Goal: Task Accomplishment & Management: Complete application form

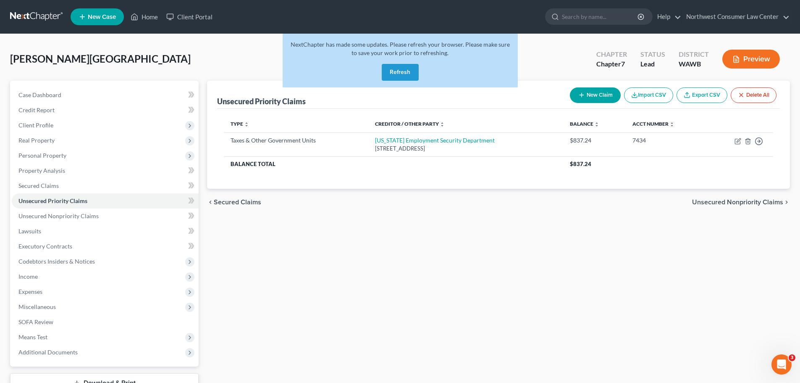
click at [41, 13] on link at bounding box center [37, 16] width 54 height 15
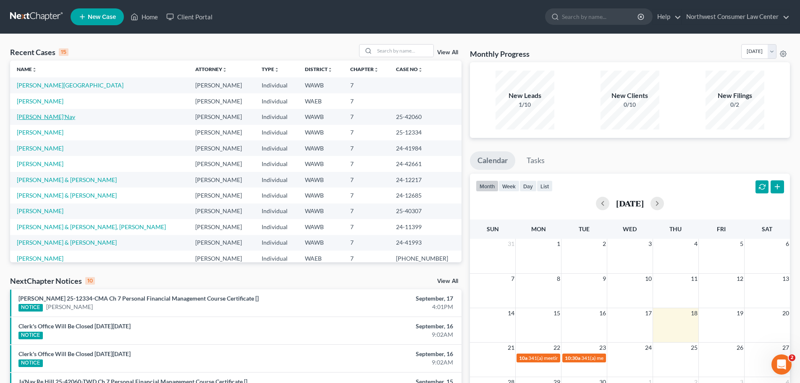
click at [44, 118] on link "Hill, Ja'Nay" at bounding box center [46, 116] width 58 height 7
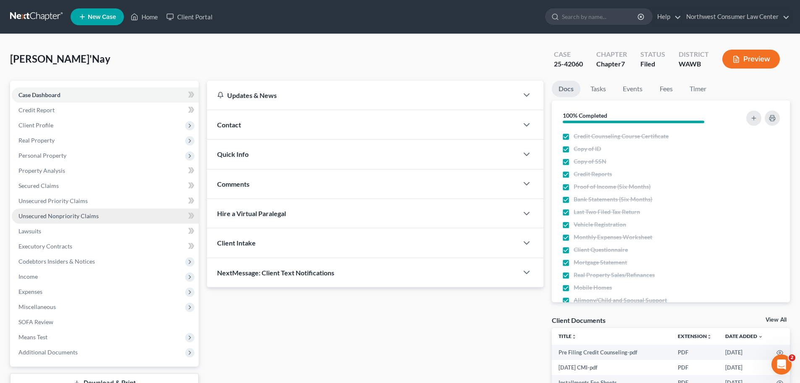
click at [102, 213] on link "Unsecured Nonpriority Claims" at bounding box center [105, 215] width 187 height 15
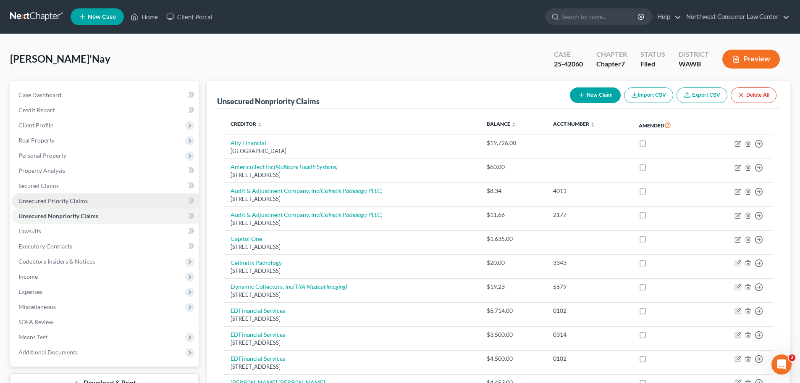
click at [128, 202] on link "Unsecured Priority Claims" at bounding box center [105, 200] width 187 height 15
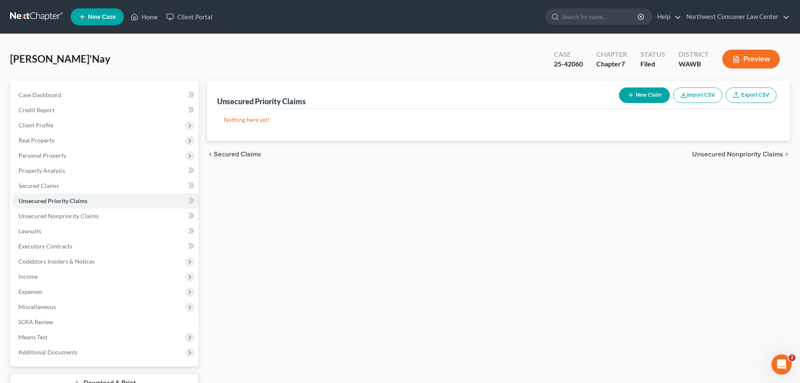
click at [647, 95] on button "New Claim" at bounding box center [644, 95] width 51 height 16
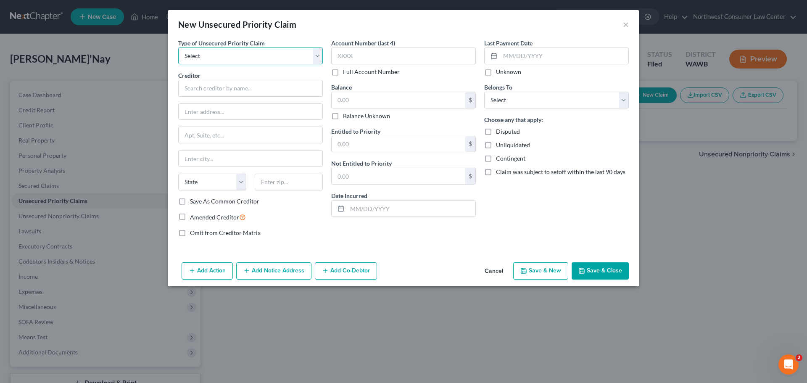
click at [266, 59] on select "Select Taxes & Other Government Units Domestic Support Obligations Extensions o…" at bounding box center [250, 55] width 145 height 17
select select "0"
click at [178, 47] on select "Select Taxes & Other Government Units Domestic Support Obligations Extensions o…" at bounding box center [250, 55] width 145 height 17
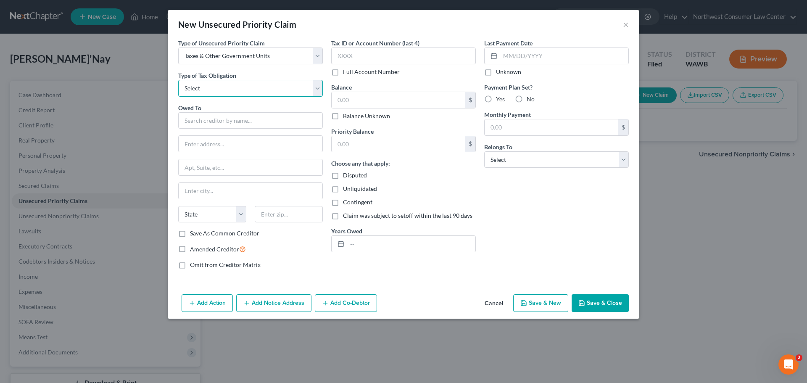
click at [271, 94] on select "Select Federal City State Franchise Tax Board Other" at bounding box center [250, 88] width 145 height 17
select select "0"
click at [178, 80] on select "Select Federal City State Franchise Tax Board Other" at bounding box center [250, 88] width 145 height 17
click at [256, 121] on input "text" at bounding box center [250, 120] width 145 height 17
type input "Social Security Administration"
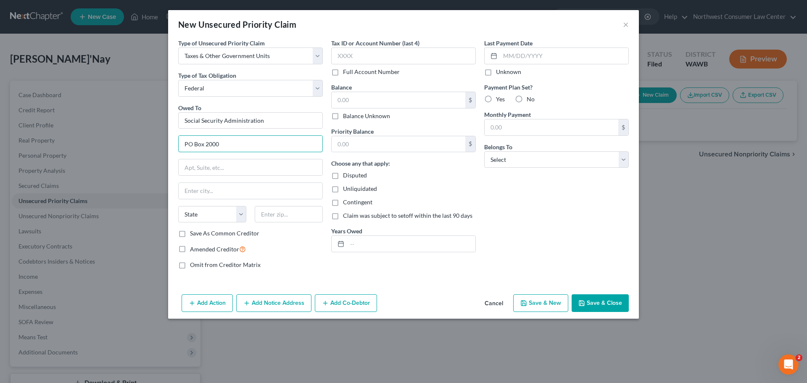
type input "PO Box 2000"
type input "Richmond"
select select "4"
type input "94802"
click at [380, 54] on input "text" at bounding box center [403, 55] width 145 height 17
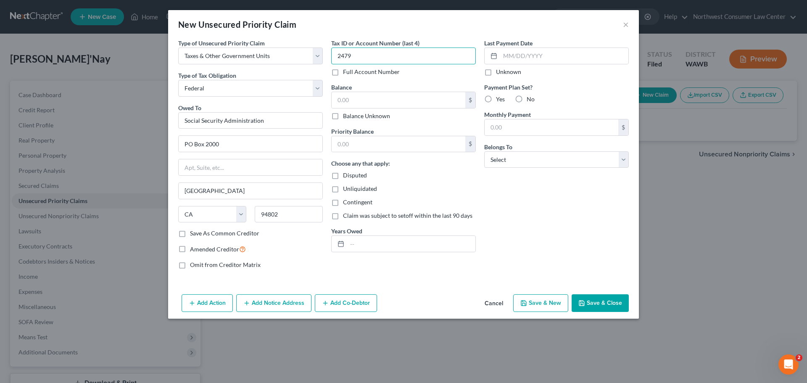
type input "2479"
click at [526, 97] on label "No" at bounding box center [530, 99] width 8 height 8
click at [530, 97] on input "No" at bounding box center [532, 97] width 5 height 5
radio input "true"
click at [527, 164] on select "Select Debtor 1 Only Debtor 2 Only Debtor 1 And Debtor 2 Only At Least One Of T…" at bounding box center [556, 159] width 145 height 17
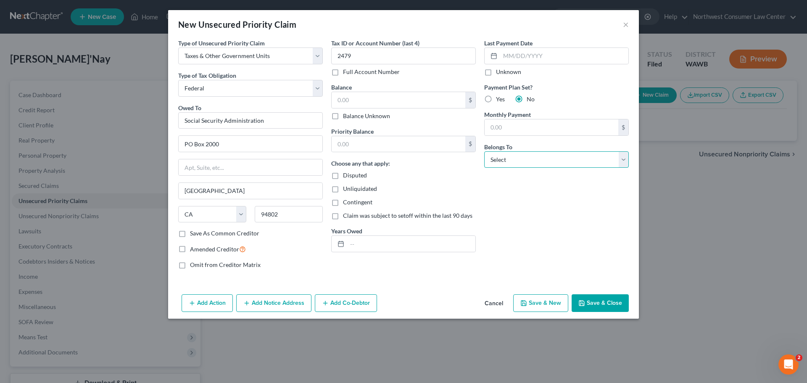
select select "0"
click at [484, 151] on select "Select Debtor 1 Only Debtor 2 Only Debtor 1 And Debtor 2 Only At Least One Of T…" at bounding box center [556, 159] width 145 height 17
click at [381, 249] on input "text" at bounding box center [411, 244] width 128 height 16
type input "2020"
click at [386, 145] on input "text" at bounding box center [398, 144] width 134 height 16
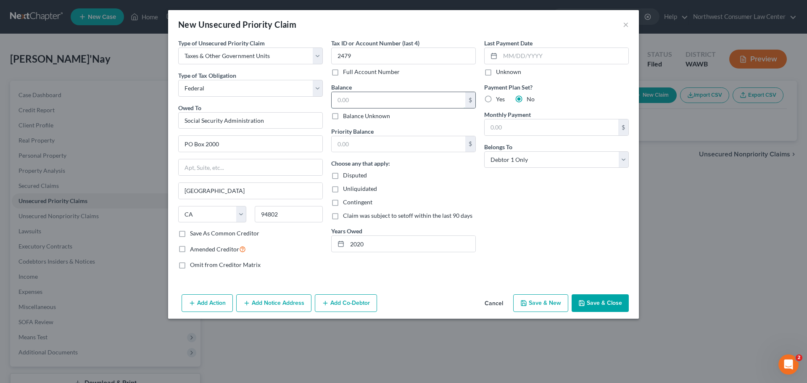
click at [380, 103] on input "text" at bounding box center [398, 100] width 134 height 16
type input "2,950"
click at [538, 60] on input "text" at bounding box center [564, 56] width 128 height 16
type input "2/18/2020"
click at [606, 303] on button "Save & Close" at bounding box center [599, 303] width 57 height 18
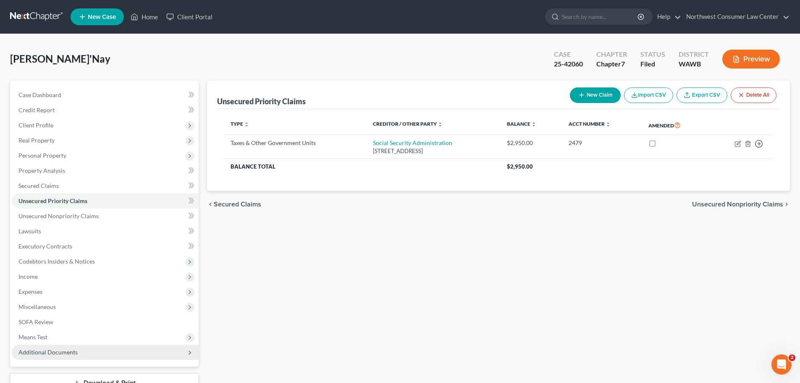
scroll to position [64, 0]
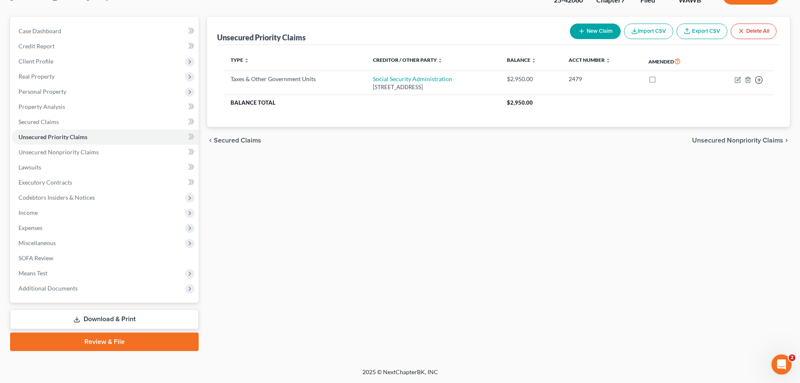
click at [161, 321] on link "Download & Print" at bounding box center [104, 319] width 189 height 20
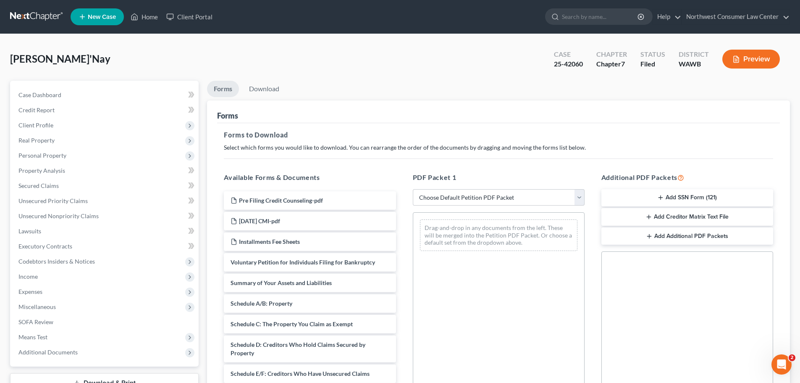
scroll to position [42, 0]
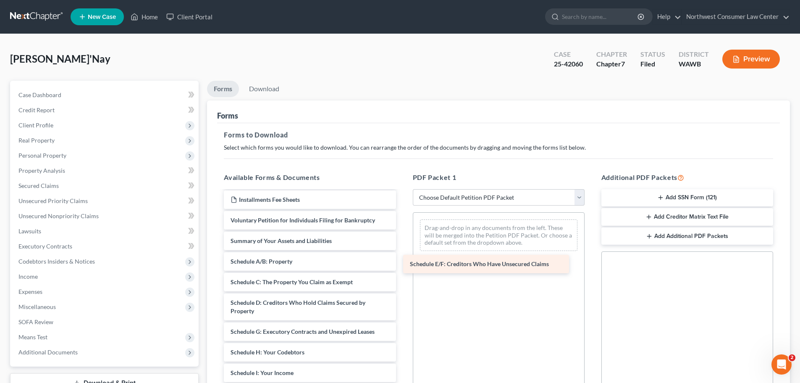
drag, startPoint x: 316, startPoint y: 333, endPoint x: 495, endPoint y: 266, distance: 191.7
click at [402, 266] on div "Schedule E/F: Creditors Who Have Unsecured Claims Pre Filing Credit Counseling-…" at bounding box center [309, 370] width 185 height 443
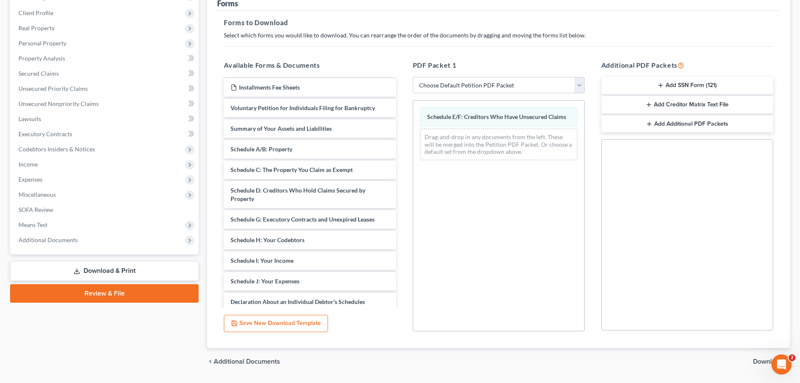
scroll to position [136, 0]
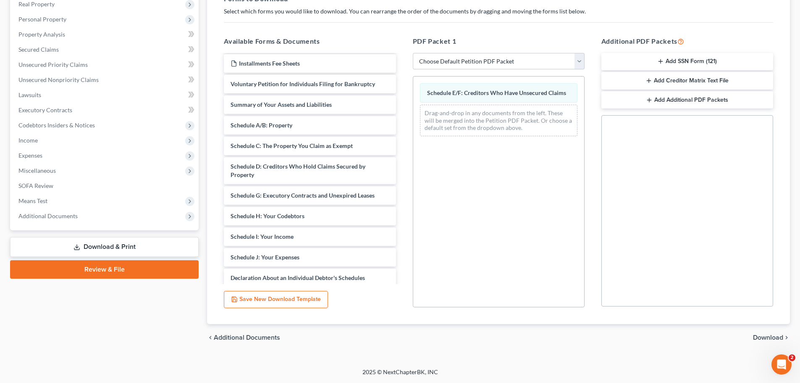
click at [780, 334] on span "Download" at bounding box center [768, 337] width 30 height 7
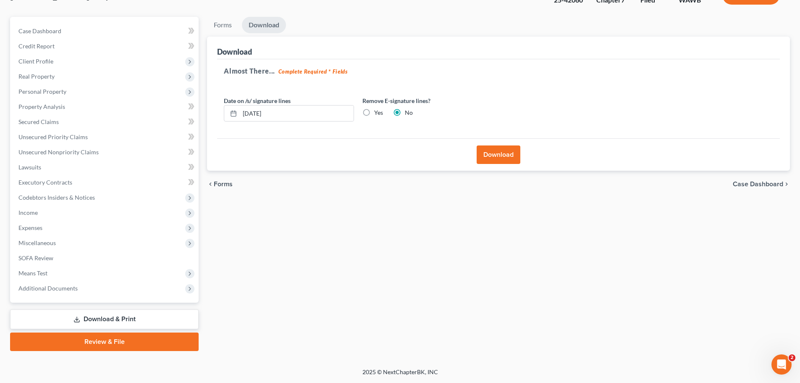
click at [374, 112] on label "Yes" at bounding box center [378, 112] width 9 height 8
click at [378, 112] on input "Yes" at bounding box center [380, 110] width 5 height 5
radio input "true"
radio input "false"
click at [487, 153] on button "Download" at bounding box center [499, 154] width 44 height 18
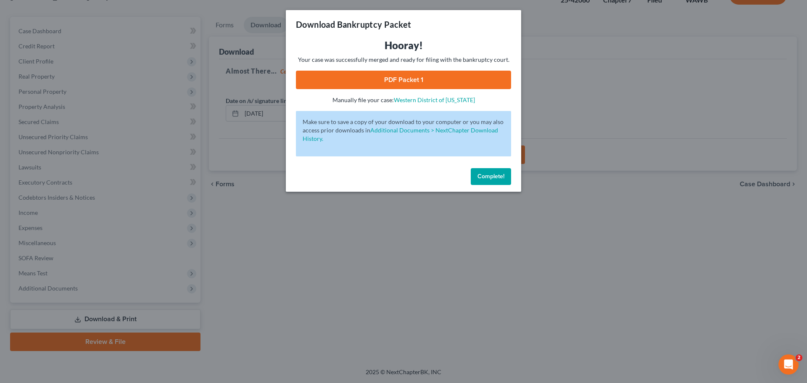
click at [488, 179] on span "Complete!" at bounding box center [490, 176] width 27 height 7
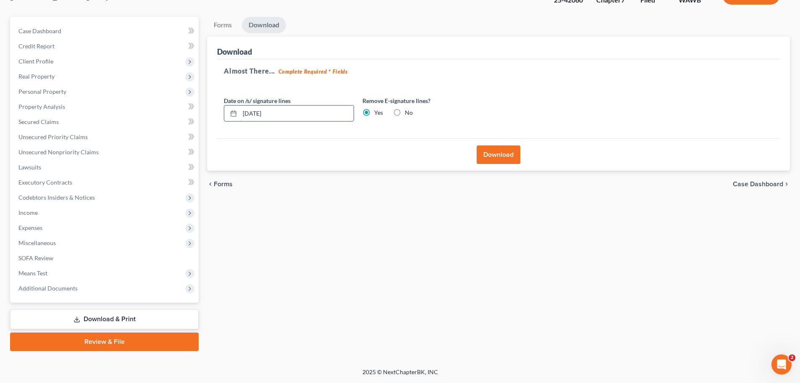
click at [258, 112] on input "09/18/2025" at bounding box center [297, 113] width 114 height 16
drag, startPoint x: 286, startPoint y: 105, endPoint x: 245, endPoint y: 119, distance: 43.6
click at [245, 119] on div "09/01/20259" at bounding box center [289, 113] width 130 height 17
click at [245, 119] on input "09/01/20259" at bounding box center [297, 113] width 114 height 16
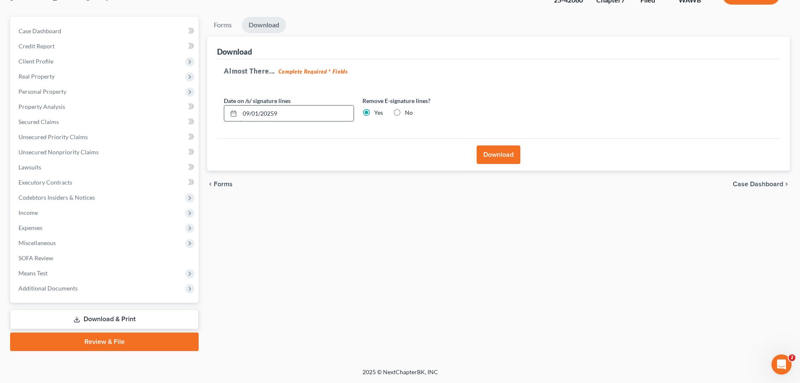
click at [245, 119] on input "09/01/20259" at bounding box center [297, 113] width 114 height 16
type input "09/19/2025"
click at [493, 156] on button "Download" at bounding box center [499, 154] width 44 height 18
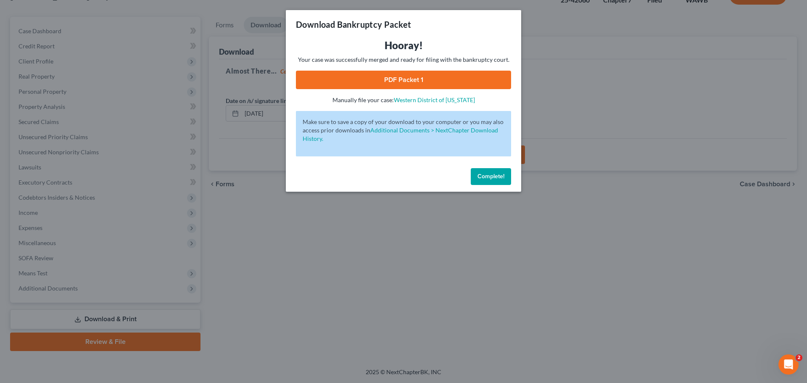
click at [457, 81] on link "PDF Packet 1" at bounding box center [403, 80] width 215 height 18
click at [483, 179] on span "Complete!" at bounding box center [490, 176] width 27 height 7
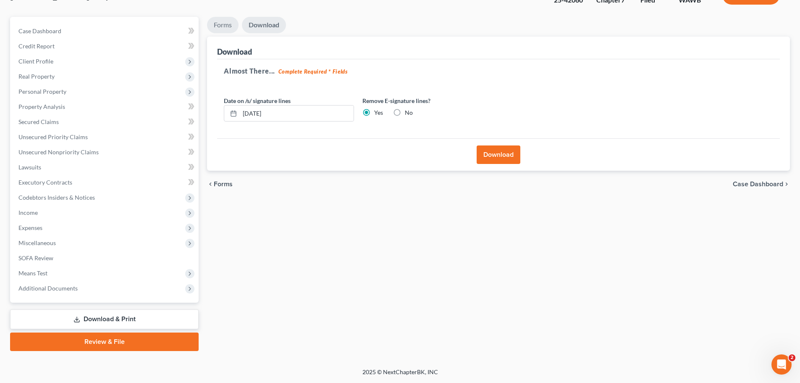
click at [221, 27] on link "Forms" at bounding box center [223, 25] width 32 height 16
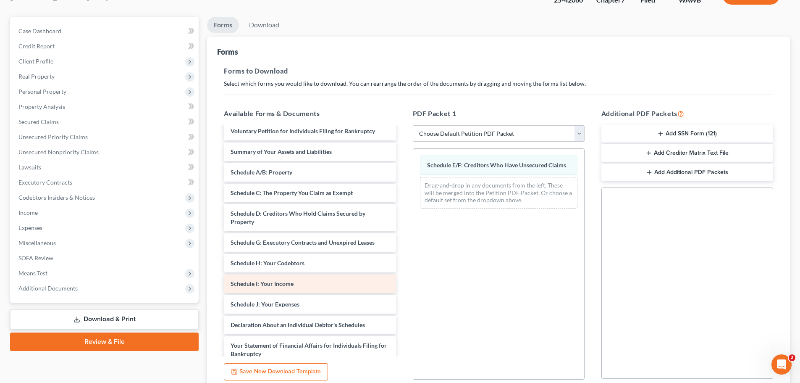
scroll to position [84, 0]
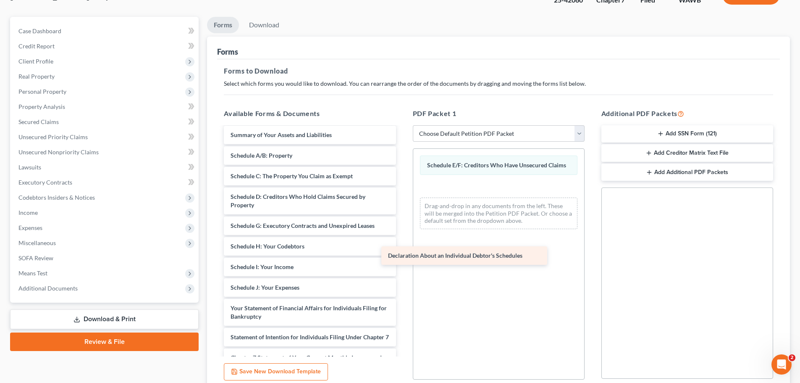
drag, startPoint x: 309, startPoint y: 313, endPoint x: 466, endPoint y: 261, distance: 166.1
click at [402, 261] on div "Declaration About an Individual Debtor's Schedules Pre Filing Credit Counseling…" at bounding box center [309, 254] width 185 height 423
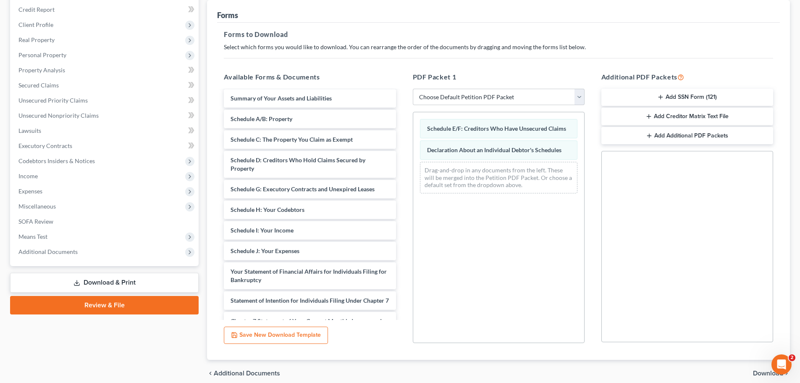
scroll to position [136, 0]
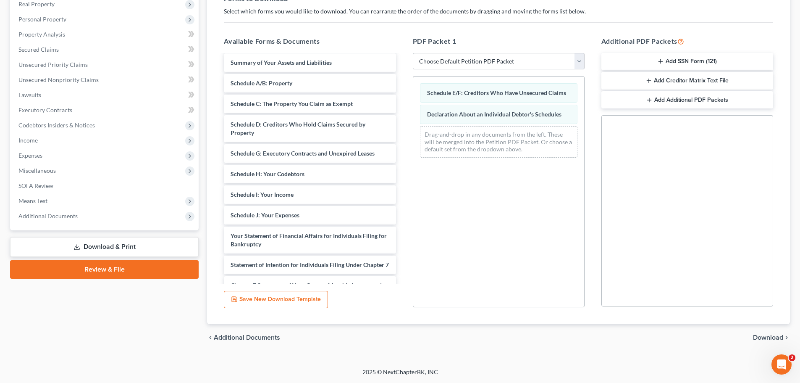
click at [777, 334] on span "Download" at bounding box center [768, 337] width 30 height 7
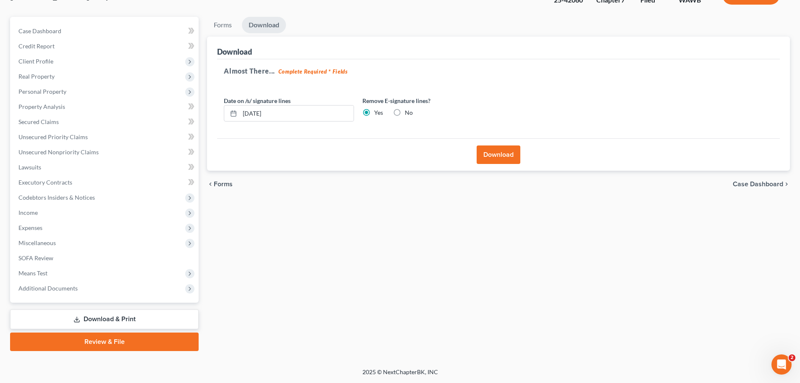
scroll to position [64, 0]
click at [471, 152] on div "Download" at bounding box center [498, 154] width 563 height 32
click at [501, 156] on button "Download" at bounding box center [499, 154] width 44 height 18
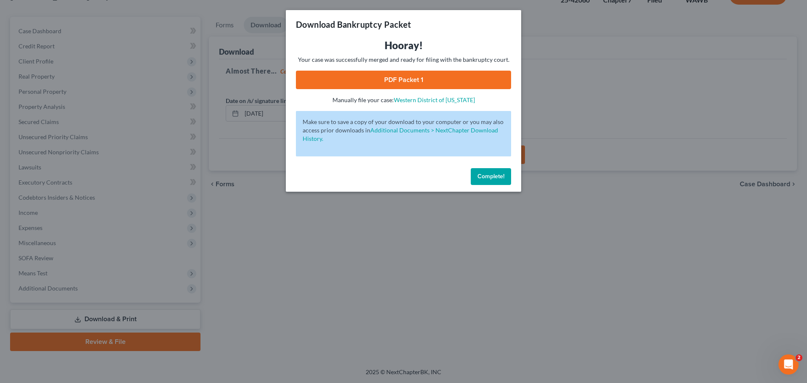
click at [361, 75] on link "PDF Packet 1" at bounding box center [403, 80] width 215 height 18
click at [493, 173] on span "Complete!" at bounding box center [490, 176] width 27 height 7
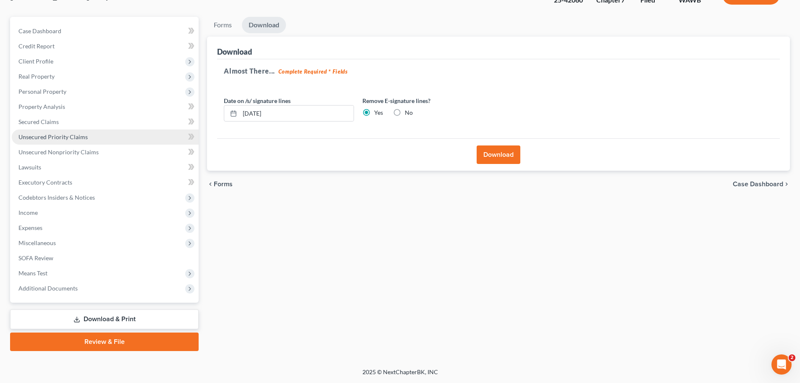
click at [100, 140] on link "Unsecured Priority Claims" at bounding box center [105, 136] width 187 height 15
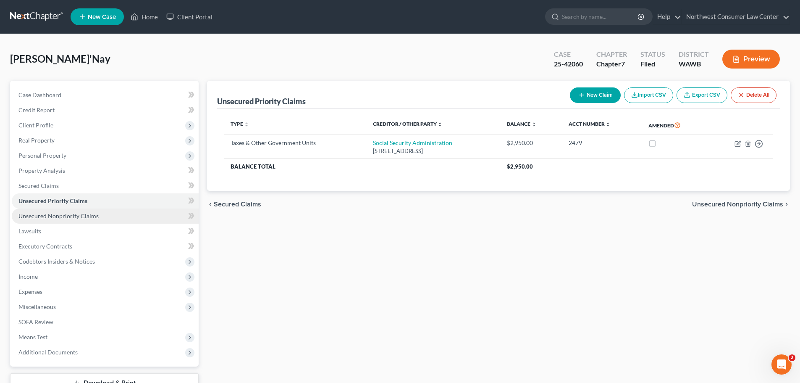
click at [82, 211] on link "Unsecured Nonpriority Claims" at bounding box center [105, 215] width 187 height 15
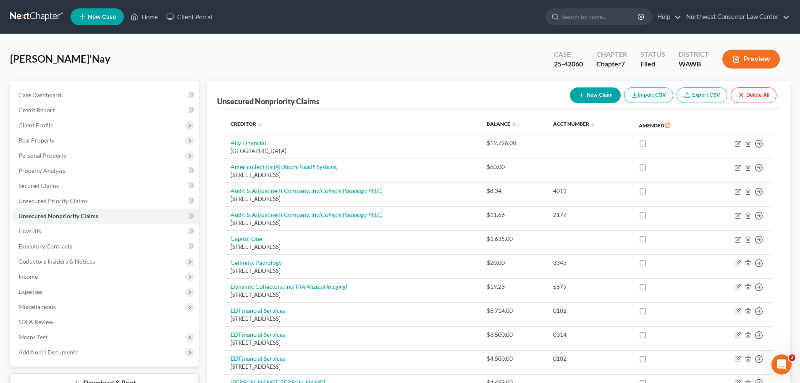
click at [599, 98] on button "New Claim" at bounding box center [595, 95] width 51 height 16
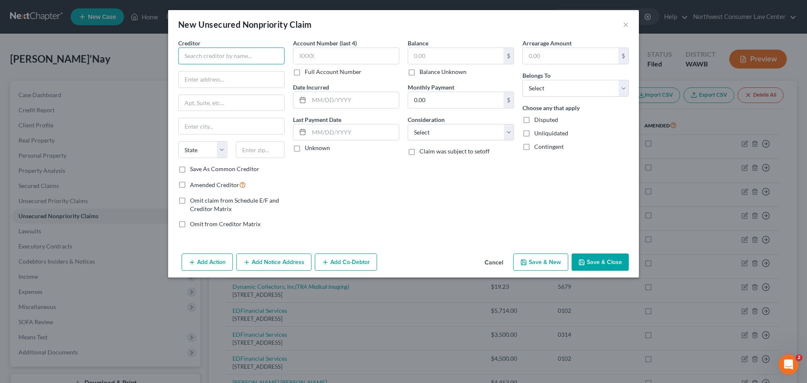
click at [228, 59] on input "text" at bounding box center [231, 55] width 106 height 17
type input "Social Security Administration"
type input "PO Box 2000"
type input "Richmond"
select select "4"
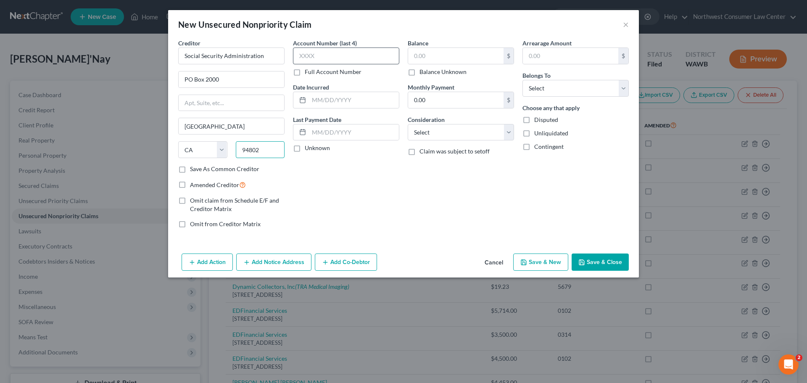
type input "94802"
click at [341, 53] on input "text" at bounding box center [346, 55] width 106 height 17
type input "2479"
click at [351, 101] on input "text" at bounding box center [354, 100] width 90 height 16
type input "7/17/2020"
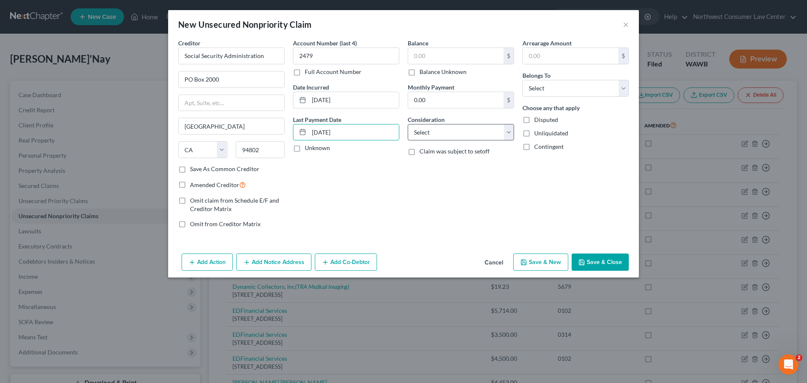
type input "2/18/2020"
click at [466, 135] on select "Select Cable / Satellite Services Collection Agency Credit Card Debt Debt Couns…" at bounding box center [461, 132] width 106 height 17
select select "14"
click at [408, 124] on select "Select Cable / Satellite Services Collection Agency Credit Card Debt Debt Couns…" at bounding box center [461, 132] width 106 height 17
click at [444, 167] on input "text" at bounding box center [460, 164] width 105 height 16
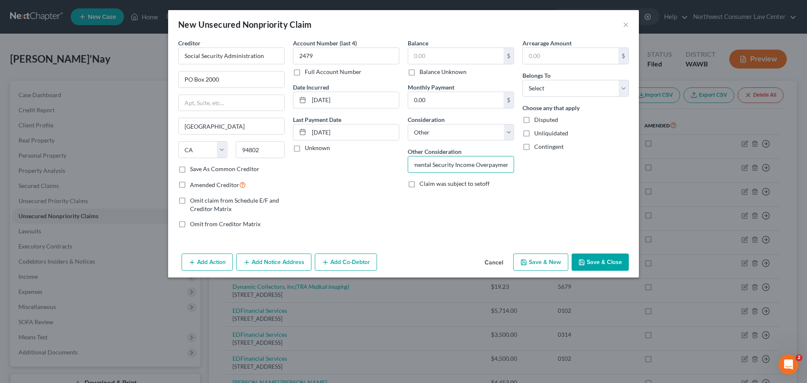
scroll to position [0, 21]
type input "Supplemental Security Income Overpayment"
click at [548, 95] on select "Select Debtor 1 Only Debtor 2 Only Debtor 1 And Debtor 2 Only At Least One Of T…" at bounding box center [575, 88] width 106 height 17
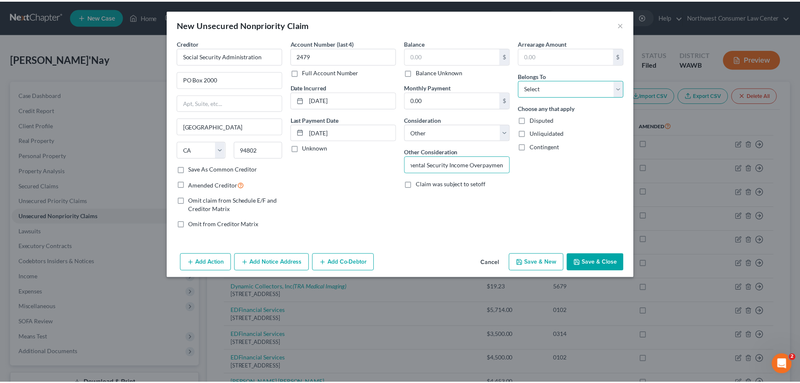
scroll to position [0, 0]
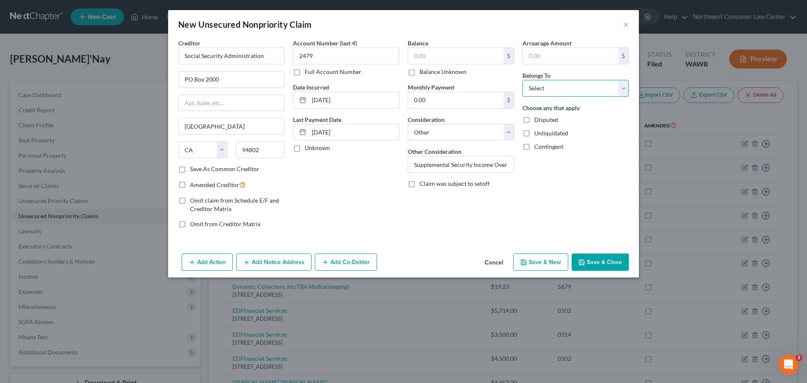
select select "0"
click at [522, 80] on select "Select Debtor 1 Only Debtor 2 Only Debtor 1 And Debtor 2 Only At Least One Of T…" at bounding box center [575, 88] width 106 height 17
click at [452, 129] on select "Select Cable / Satellite Services Collection Agency Credit Card Debt Debt Couns…" at bounding box center [461, 132] width 106 height 17
click at [456, 101] on input "0.00" at bounding box center [455, 100] width 95 height 16
click at [436, 53] on input "text" at bounding box center [455, 56] width 95 height 16
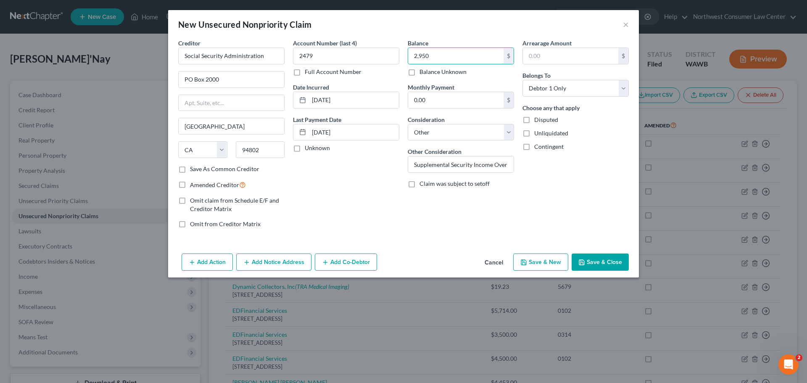
type input "2,950"
click at [610, 261] on button "Save & Close" at bounding box center [599, 262] width 57 height 18
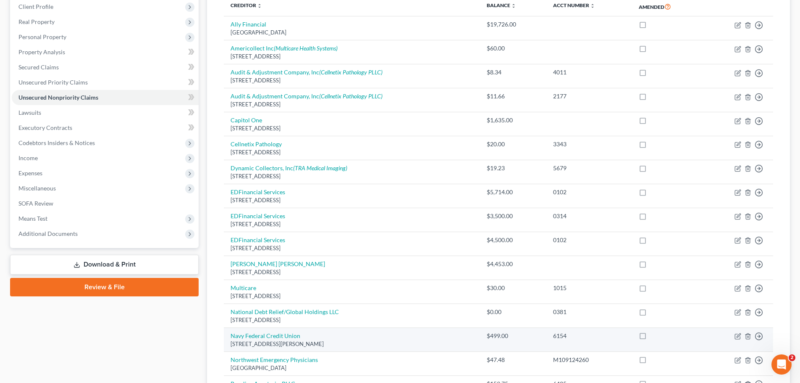
scroll to position [117, 0]
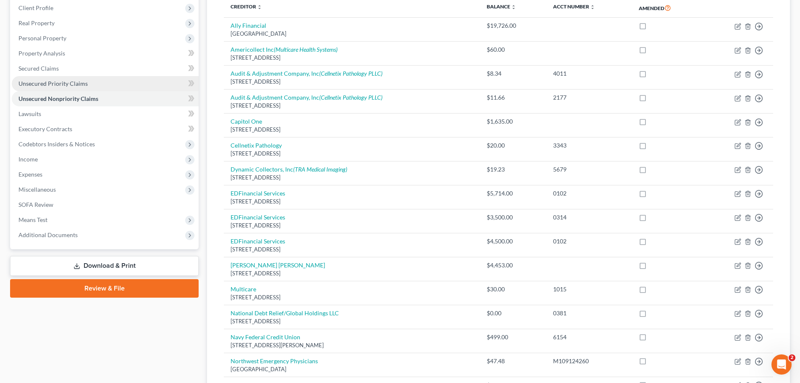
click at [74, 86] on span "Unsecured Priority Claims" at bounding box center [52, 83] width 69 height 7
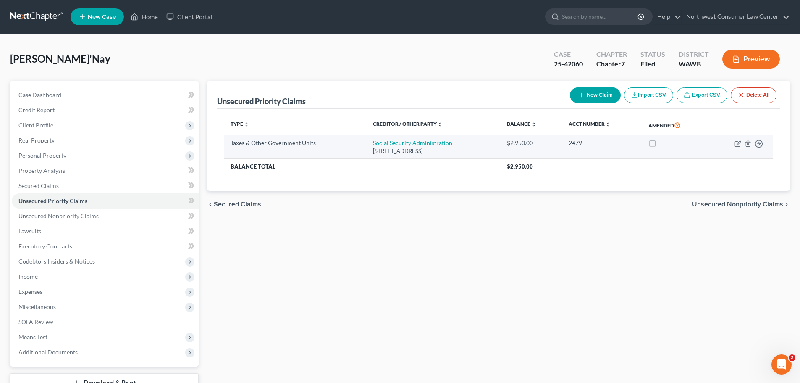
click at [747, 139] on td "Move to D Move to F Move to G Move to Notice Only" at bounding box center [741, 147] width 66 height 24
click at [747, 142] on icon "button" at bounding box center [748, 143] width 4 height 5
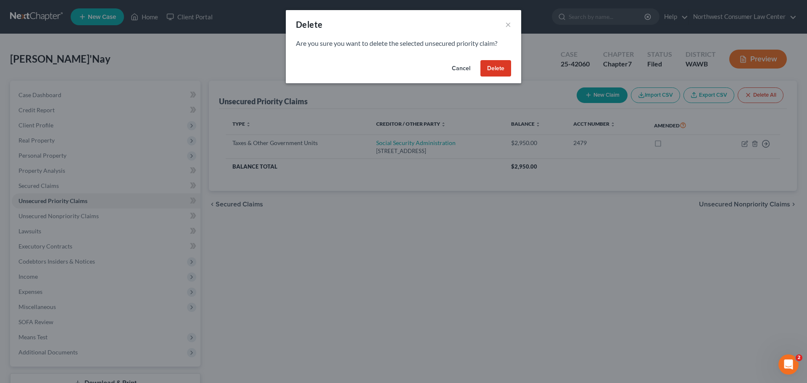
click at [500, 66] on button "Delete" at bounding box center [495, 68] width 31 height 17
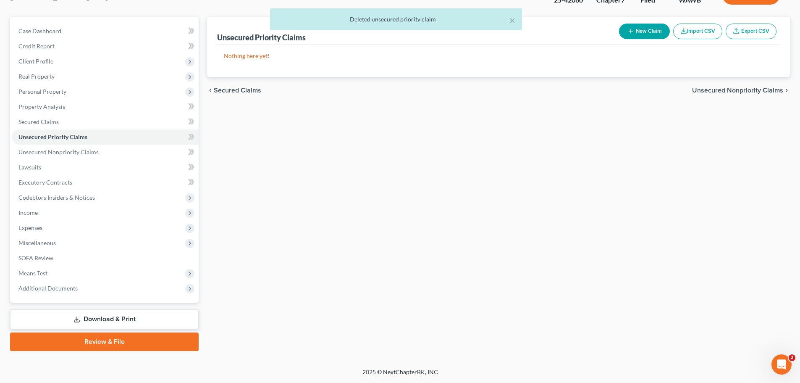
click at [144, 315] on link "Download & Print" at bounding box center [104, 319] width 189 height 20
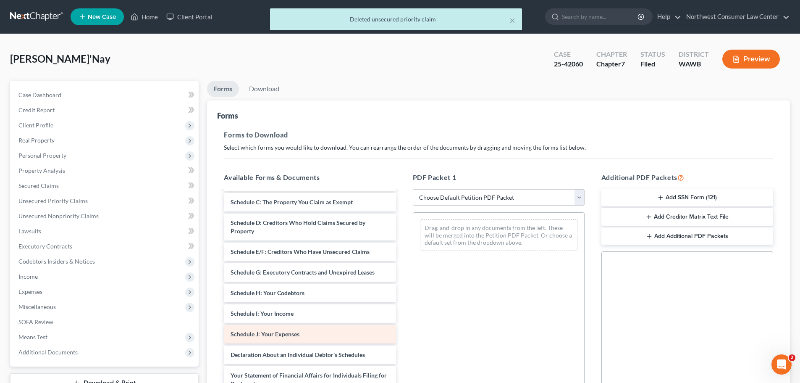
scroll to position [126, 0]
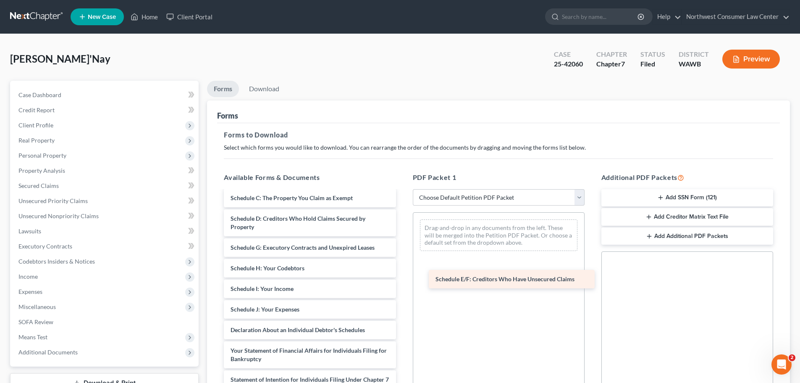
drag, startPoint x: 315, startPoint y: 247, endPoint x: 520, endPoint y: 279, distance: 207.4
click at [402, 279] on div "Schedule E/F: Creditors Who Have Unsecured Claims Pre Filing Credit Counseling-…" at bounding box center [309, 286] width 185 height 443
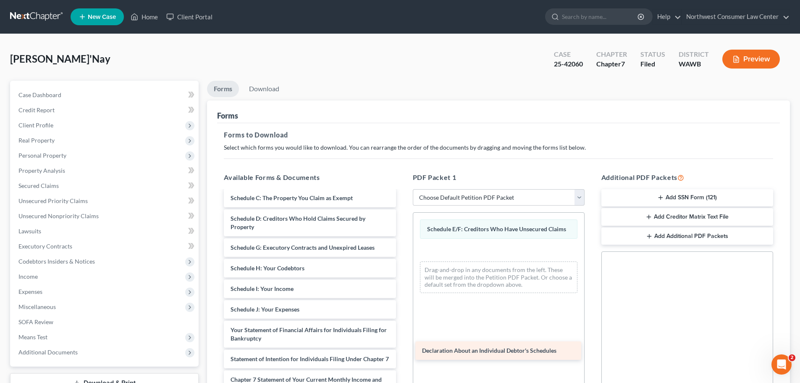
drag, startPoint x: 308, startPoint y: 330, endPoint x: 499, endPoint y: 351, distance: 192.7
click at [402, 351] on div "Declaration About an Individual Debtor's Schedules Pre Filing Credit Counseling…" at bounding box center [309, 276] width 185 height 423
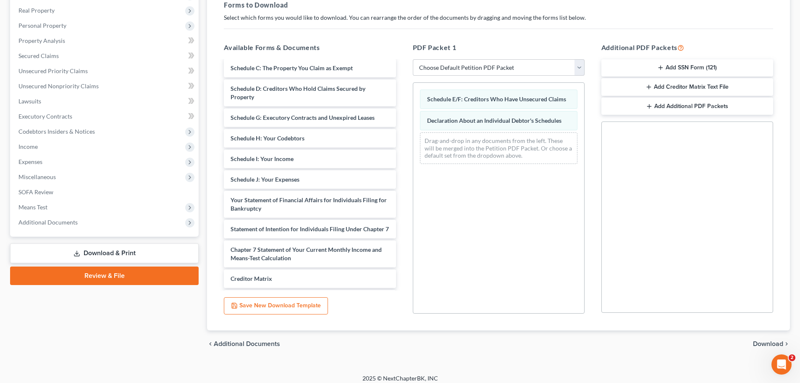
scroll to position [136, 0]
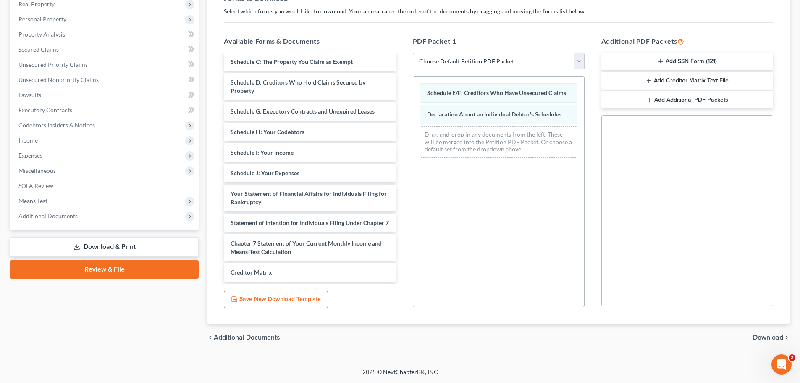
click at [766, 335] on span "Download" at bounding box center [768, 337] width 30 height 7
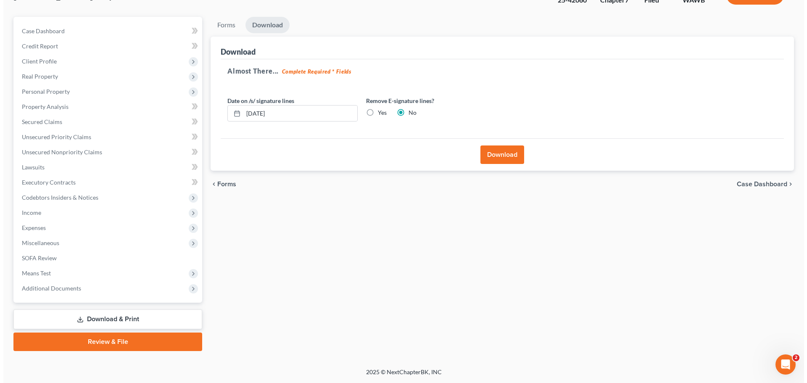
scroll to position [64, 0]
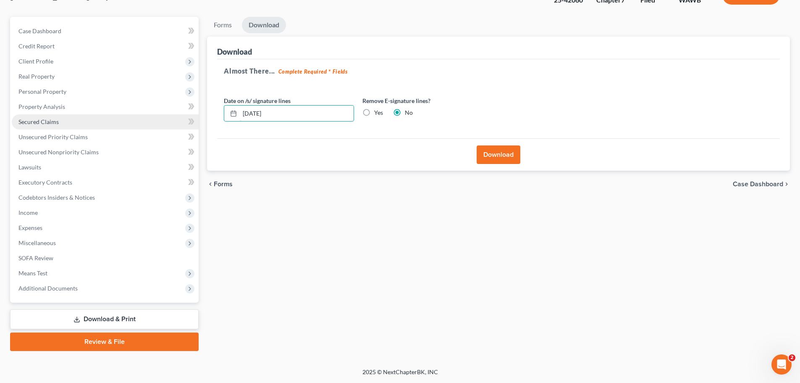
drag, startPoint x: 288, startPoint y: 112, endPoint x: 193, endPoint y: 116, distance: 95.0
click at [193, 116] on div "Petition Navigation Case Dashboard Payments Invoices Payments Payments Credit R…" at bounding box center [400, 184] width 789 height 334
type input "09/19/2025"
drag, startPoint x: 363, startPoint y: 109, endPoint x: 378, endPoint y: 114, distance: 15.5
click at [374, 109] on label "Yes" at bounding box center [378, 112] width 9 height 8
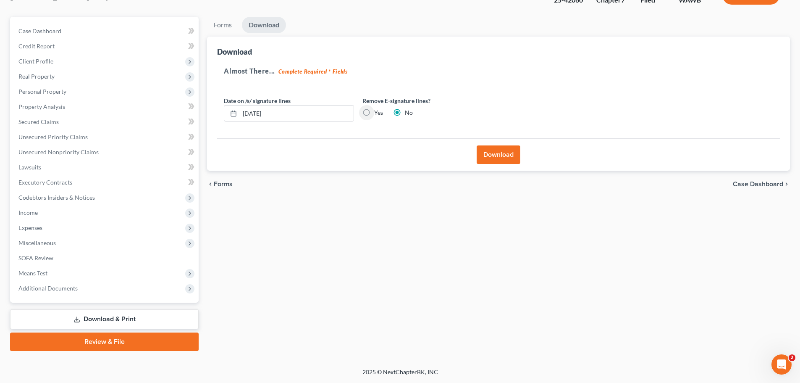
click at [378, 109] on input "Yes" at bounding box center [380, 110] width 5 height 5
radio input "true"
radio input "false"
click at [503, 148] on button "Download" at bounding box center [499, 154] width 44 height 18
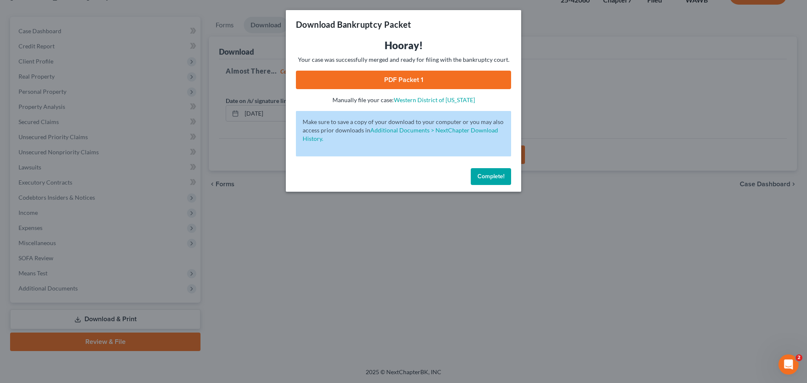
click at [391, 74] on link "PDF Packet 1" at bounding box center [403, 80] width 215 height 18
click at [485, 168] on div "Complete!" at bounding box center [403, 178] width 235 height 27
